Goal: Information Seeking & Learning: Learn about a topic

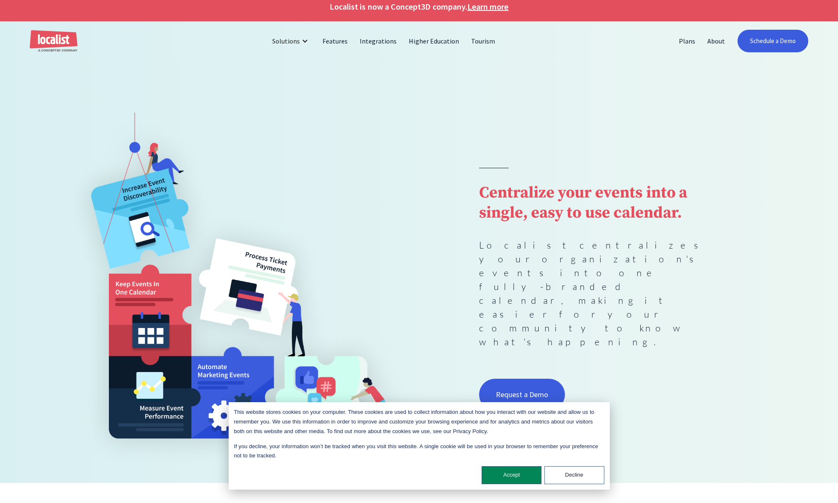
scroll to position [4, 0]
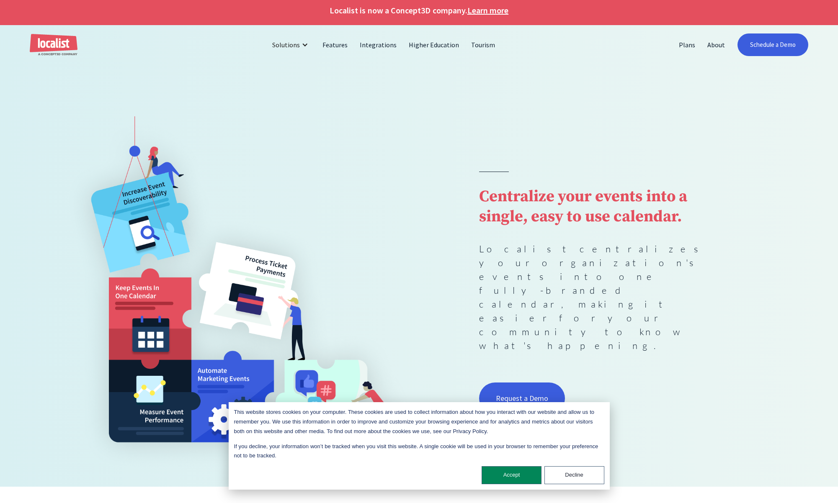
click at [492, 17] on div "Localist is now a Concept3D company. Learn more" at bounding box center [419, 10] width 838 height 29
click at [488, 10] on link "Learn more" at bounding box center [487, 10] width 41 height 13
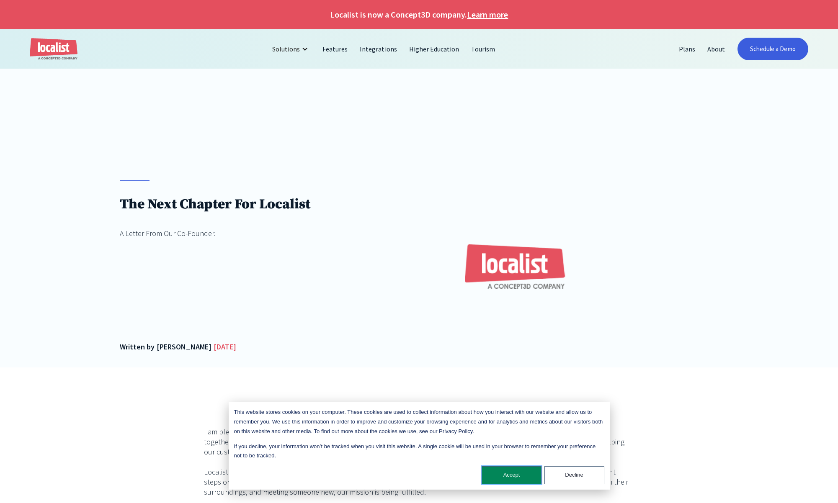
click at [496, 473] on button "Accept" at bounding box center [512, 476] width 60 height 18
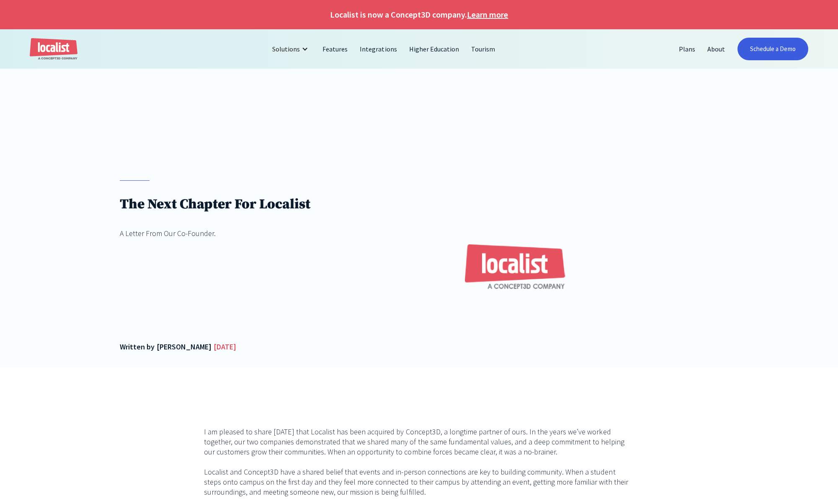
click at [403, 15] on h1 "Localist is now a Concept3D company. Learn more" at bounding box center [419, 14] width 838 height 13
drag, startPoint x: 390, startPoint y: 15, endPoint x: 429, endPoint y: 18, distance: 38.6
click at [430, 15] on h1 "Localist is now a Concept3D company. Learn more" at bounding box center [419, 14] width 838 height 13
copy h1 "Concept3D"
